Goal: Task Accomplishment & Management: Use online tool/utility

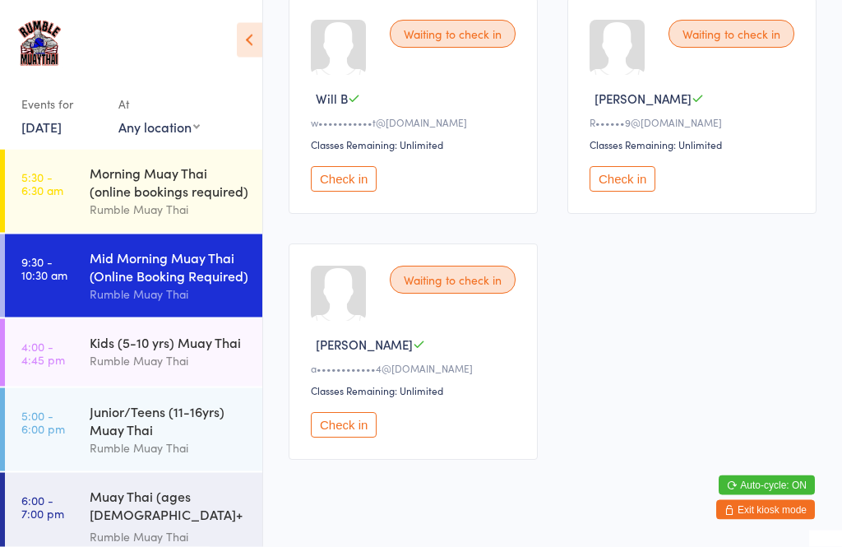
scroll to position [291, 0]
click at [349, 437] on button "Check in" at bounding box center [344, 424] width 66 height 25
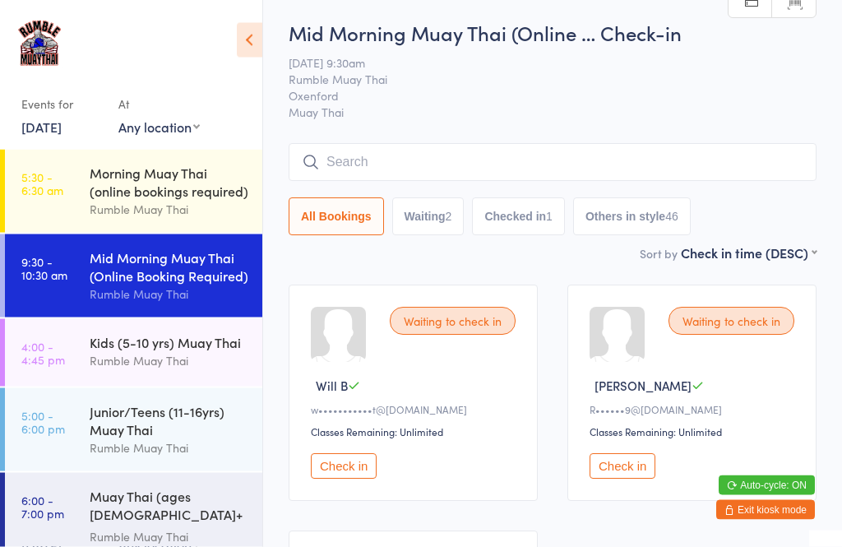
scroll to position [0, 0]
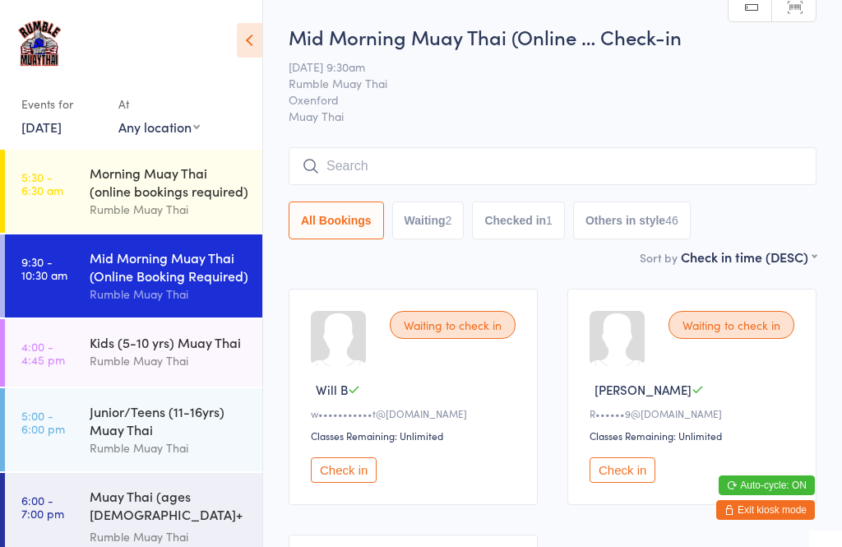
click at [399, 170] on input "search" at bounding box center [553, 166] width 528 height 38
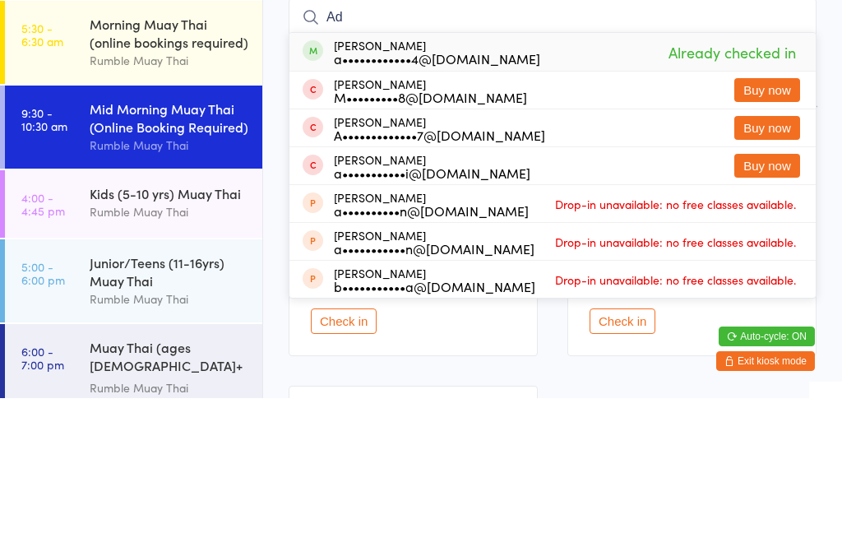
type input "A"
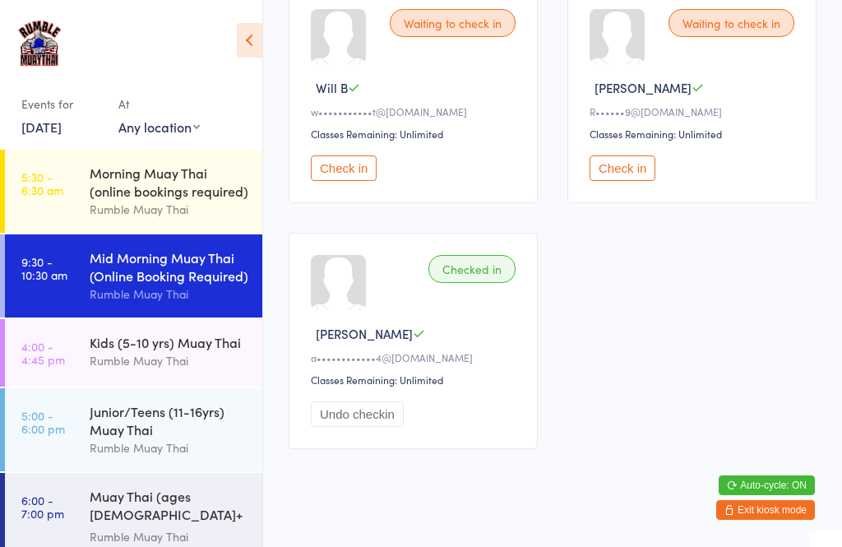
scroll to position [107, 0]
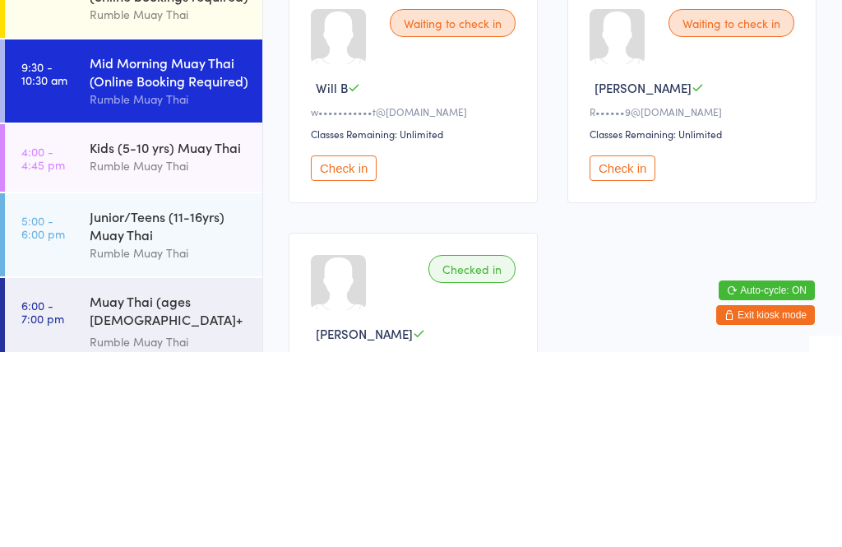
click at [343, 350] on button "Check in" at bounding box center [344, 362] width 66 height 25
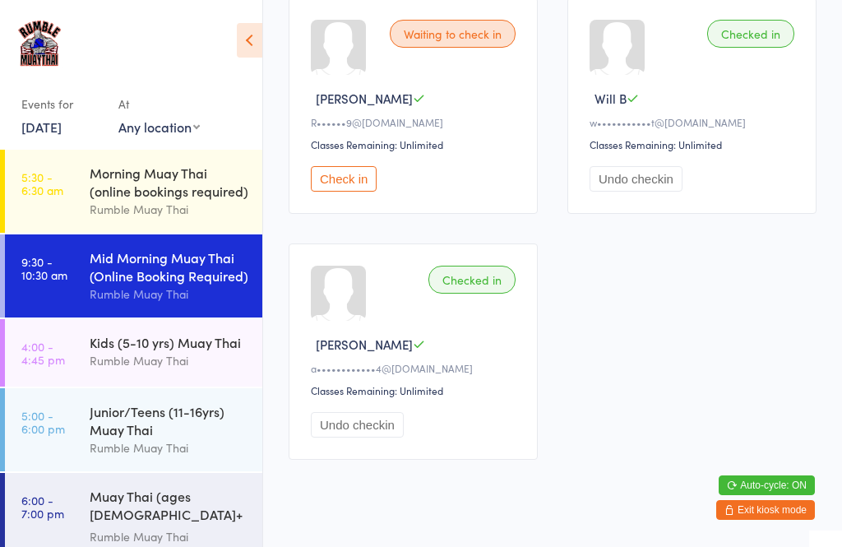
click at [368, 176] on button "Check in" at bounding box center [344, 178] width 66 height 25
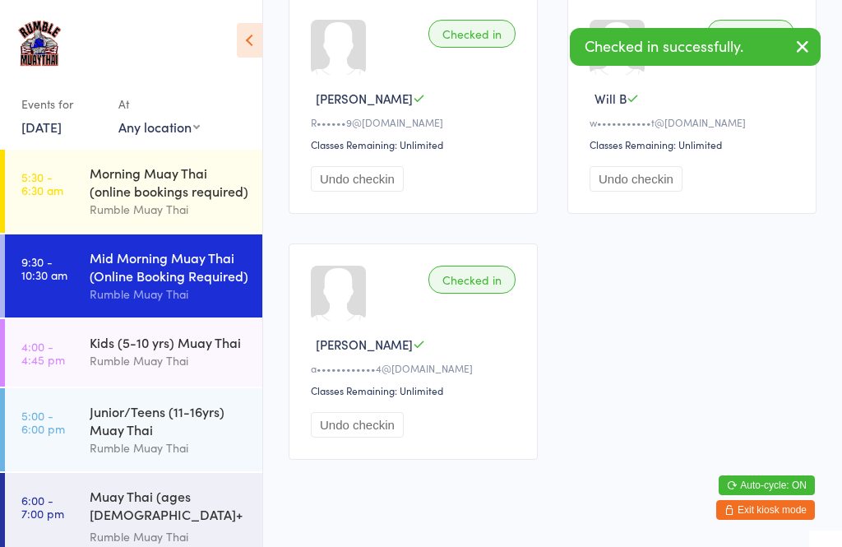
click at [191, 181] on div "Morning Muay Thai (online bookings required)" at bounding box center [169, 182] width 159 height 36
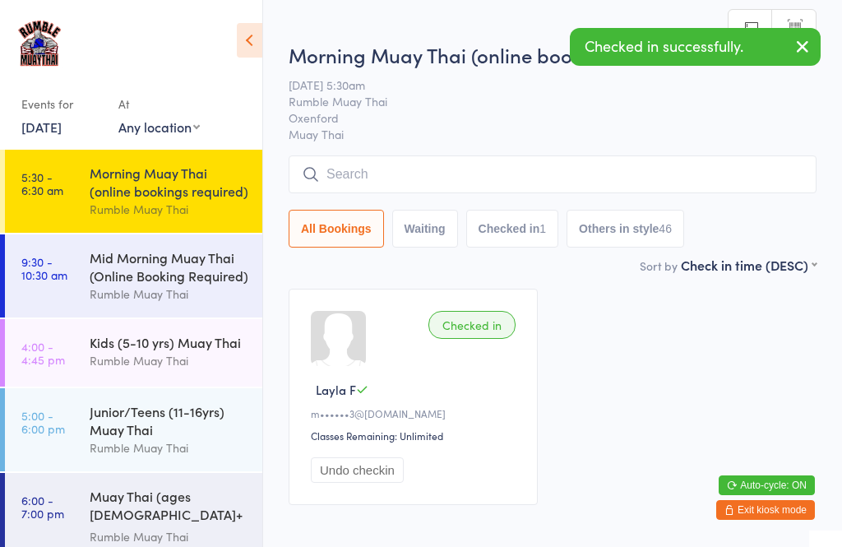
click at [399, 172] on input "search" at bounding box center [553, 174] width 528 height 38
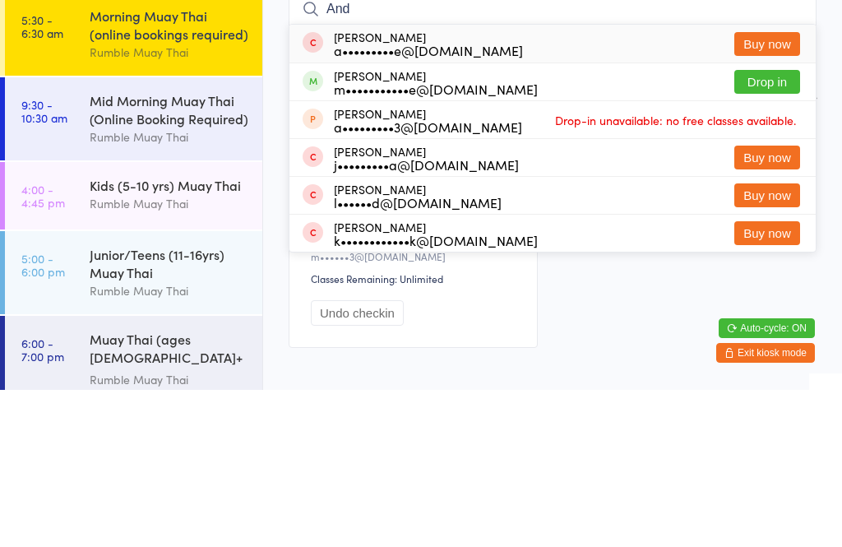
type input "And"
click at [773, 227] on button "Drop in" at bounding box center [767, 239] width 66 height 24
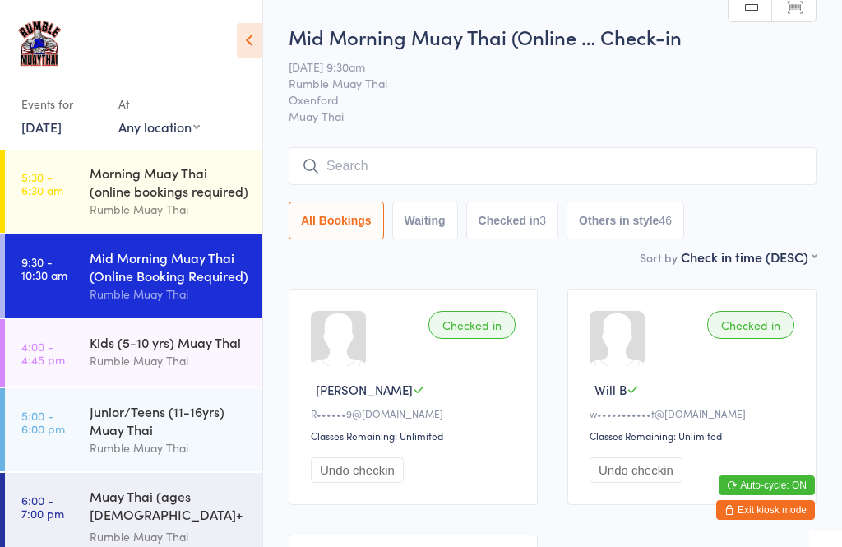
click at [335, 172] on input "search" at bounding box center [553, 166] width 528 height 38
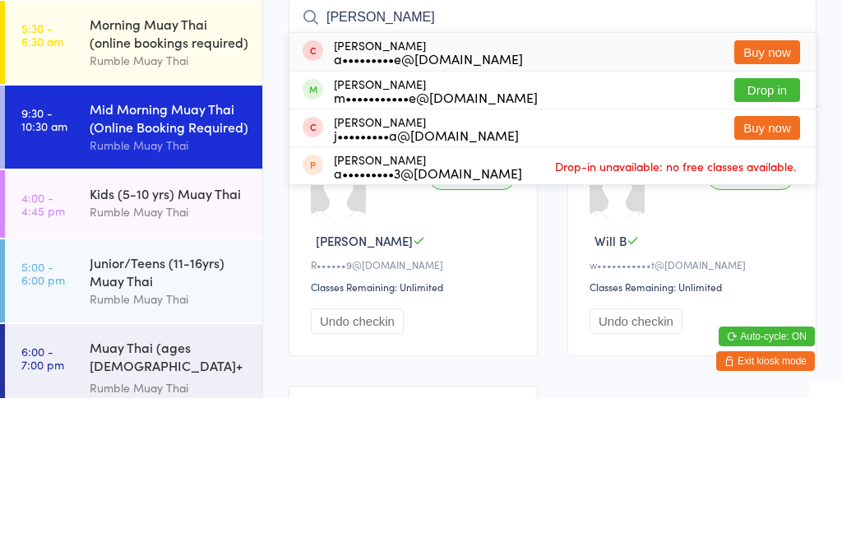
type input "[PERSON_NAME]"
click at [363, 239] on div "m•••••••••••e@[DOMAIN_NAME]" at bounding box center [436, 245] width 204 height 13
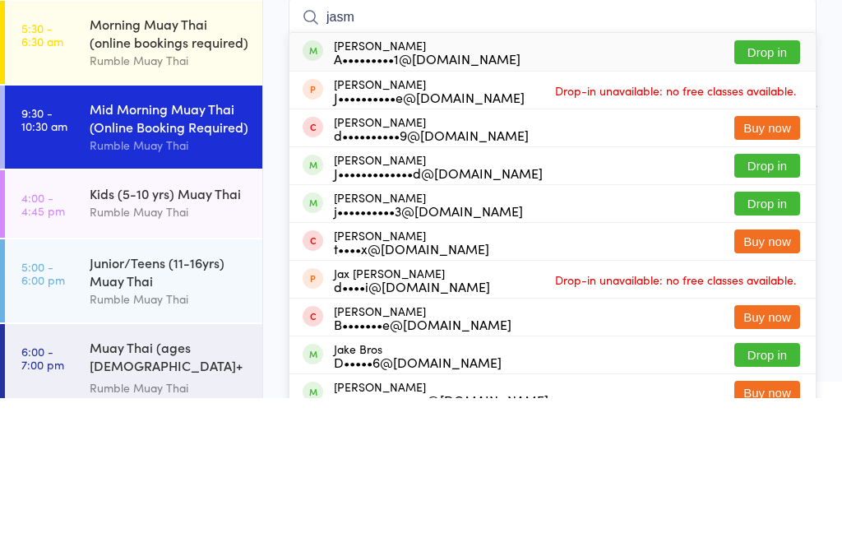
type input "jasm"
click at [377, 315] on div "J•••••••••••••d@[DOMAIN_NAME]" at bounding box center [438, 321] width 209 height 13
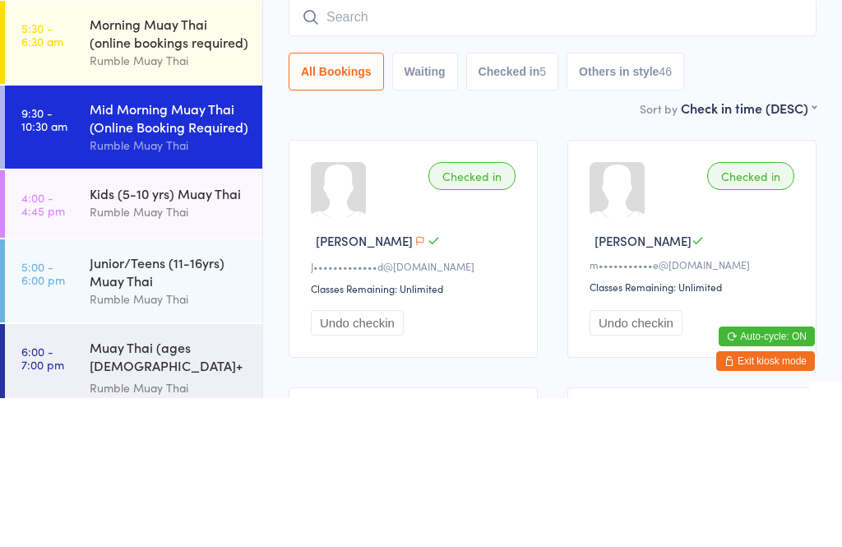
click at [556, 248] on div "Sort by Check in time (DESC) First name (ASC) First name (DESC) Last name (ASC)…" at bounding box center [553, 257] width 528 height 18
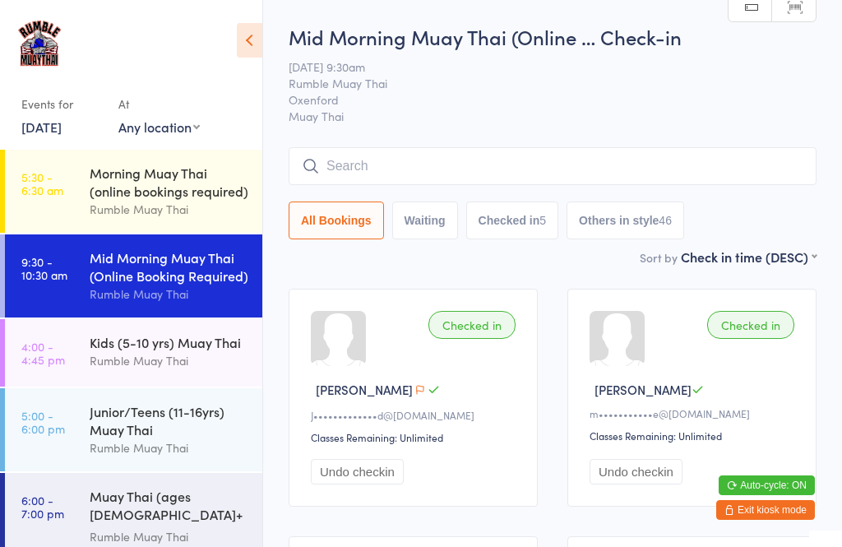
click at [162, 384] on div "Kids (5-10 yrs) Muay Thai Rumble Muay Thai" at bounding box center [176, 351] width 173 height 65
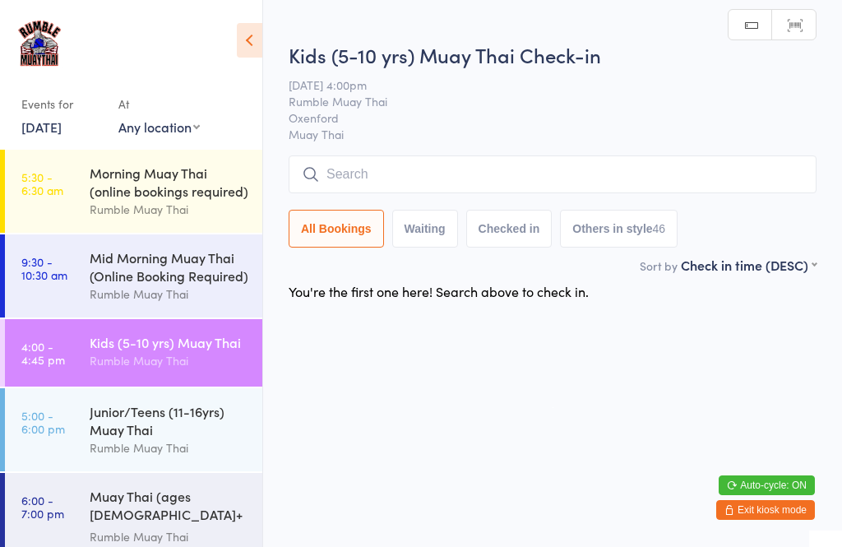
click at [177, 280] on div "Mid Morning Muay Thai (Online Booking Required)" at bounding box center [169, 266] width 159 height 36
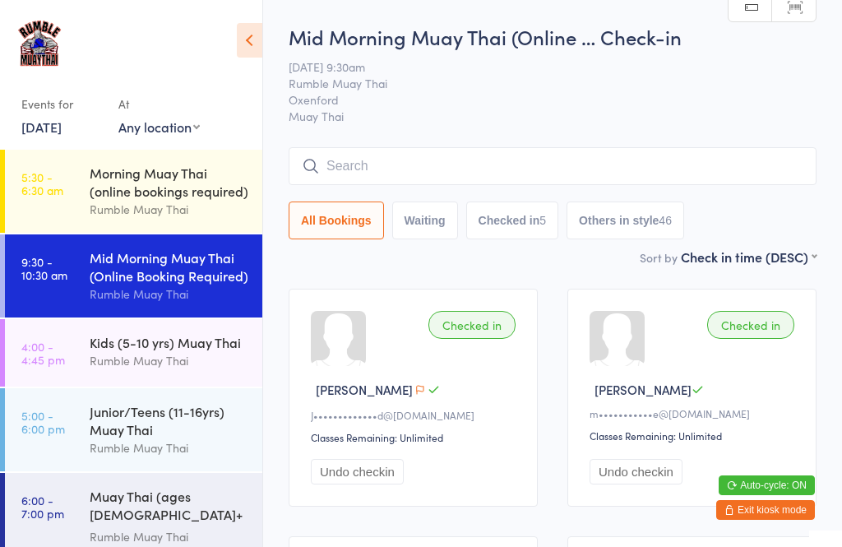
click at [167, 370] on div "Rumble Muay Thai" at bounding box center [169, 360] width 159 height 19
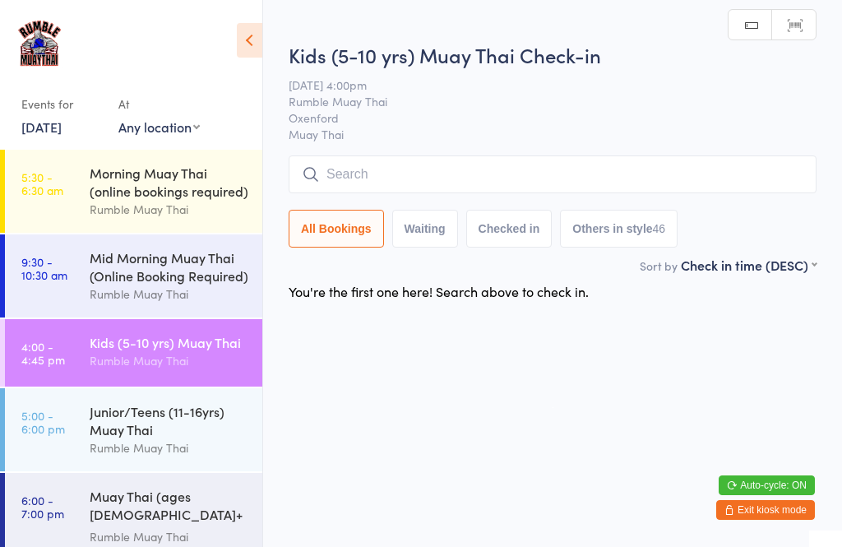
click at [177, 283] on div "Mid Morning Muay Thai (Online Booking Required)" at bounding box center [169, 266] width 159 height 36
